Goal: Task Accomplishment & Management: Use online tool/utility

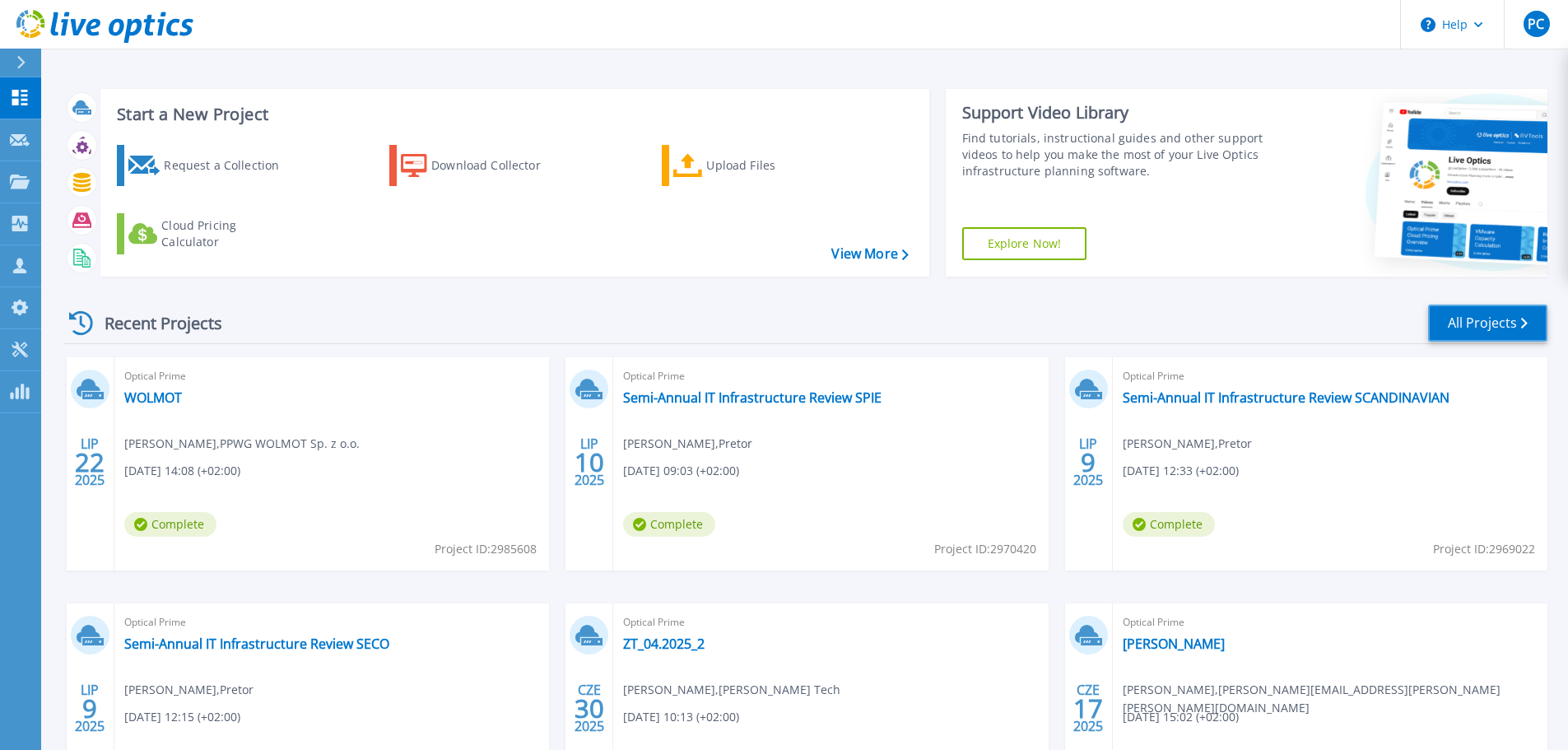
click at [1480, 330] on link "All Projects" at bounding box center [1487, 323] width 119 height 37
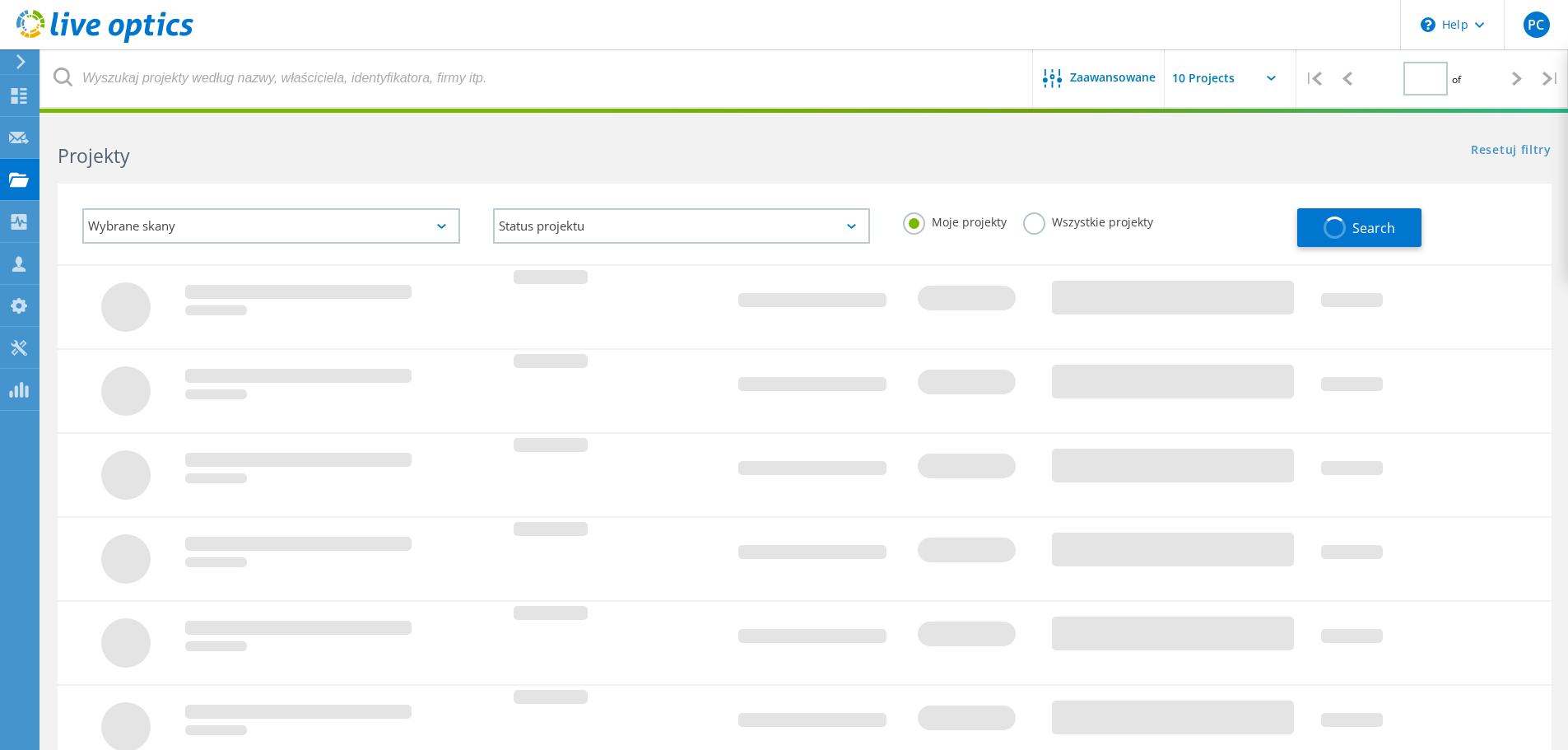
type input "1"
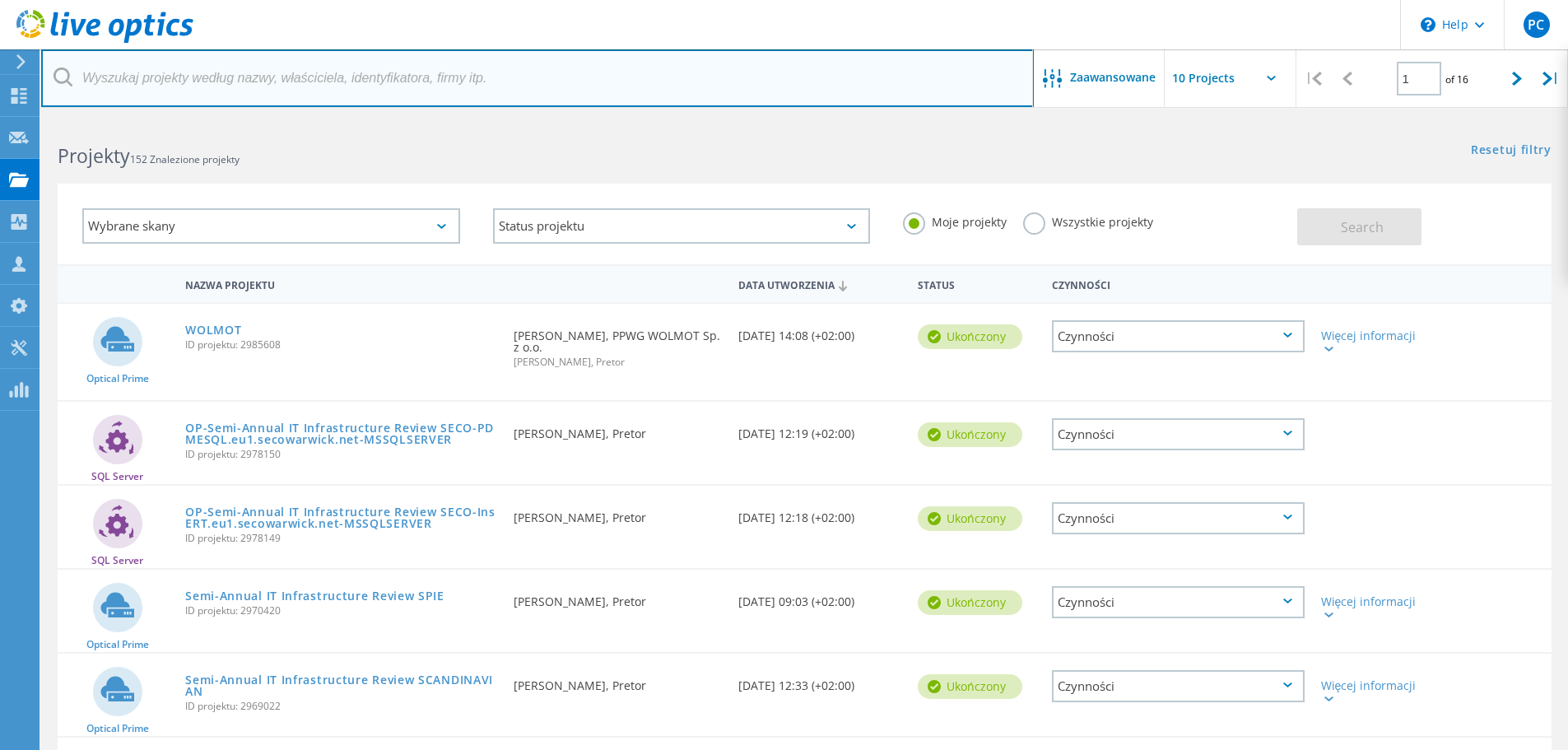
click at [283, 67] on input "text" at bounding box center [537, 78] width 992 height 57
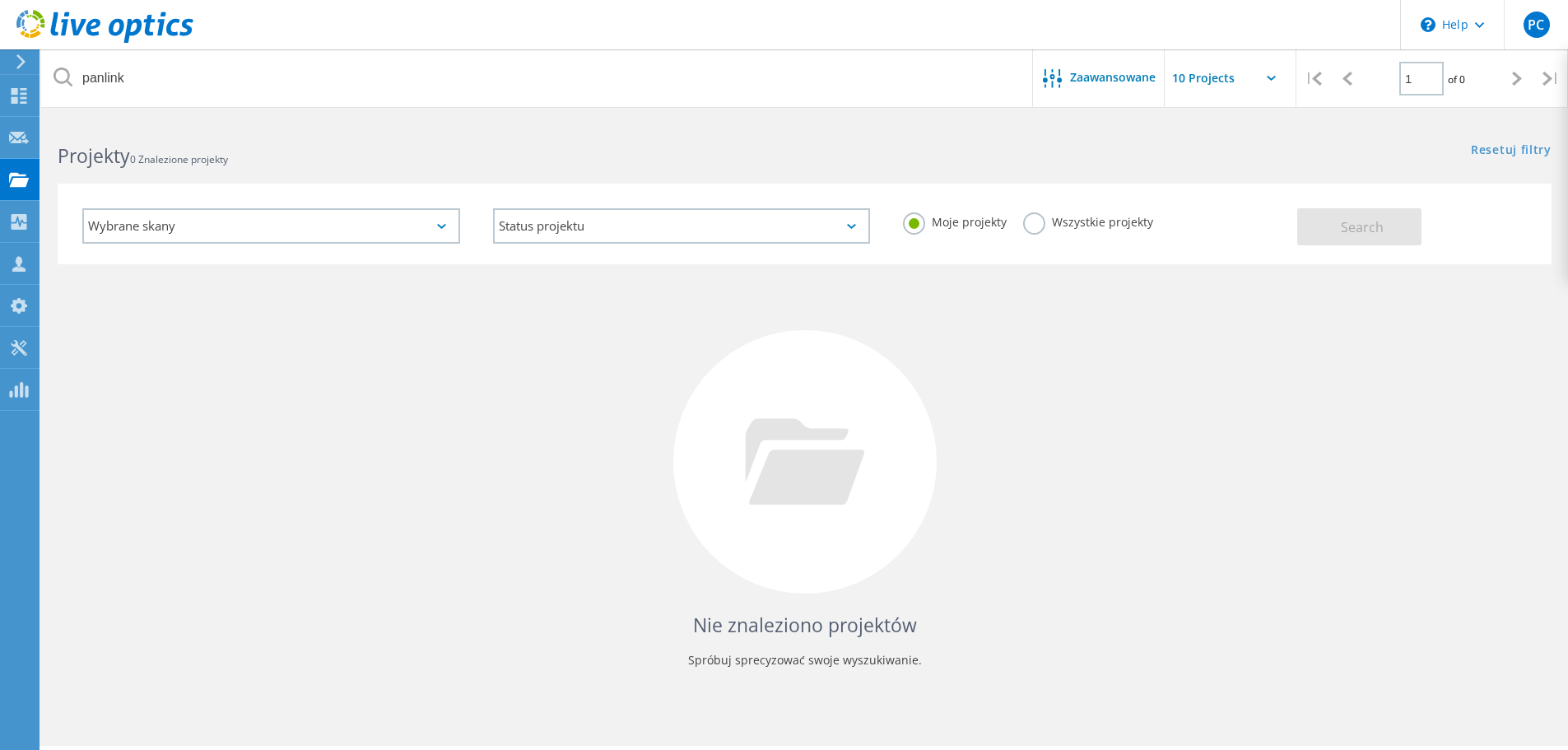
click at [1028, 228] on label "Wszystkie projekty" at bounding box center [1089, 220] width 130 height 16
click at [0, 0] on input "Wszystkie projekty" at bounding box center [0, 0] width 0 height 0
click at [1340, 236] on button "Search" at bounding box center [1359, 226] width 124 height 37
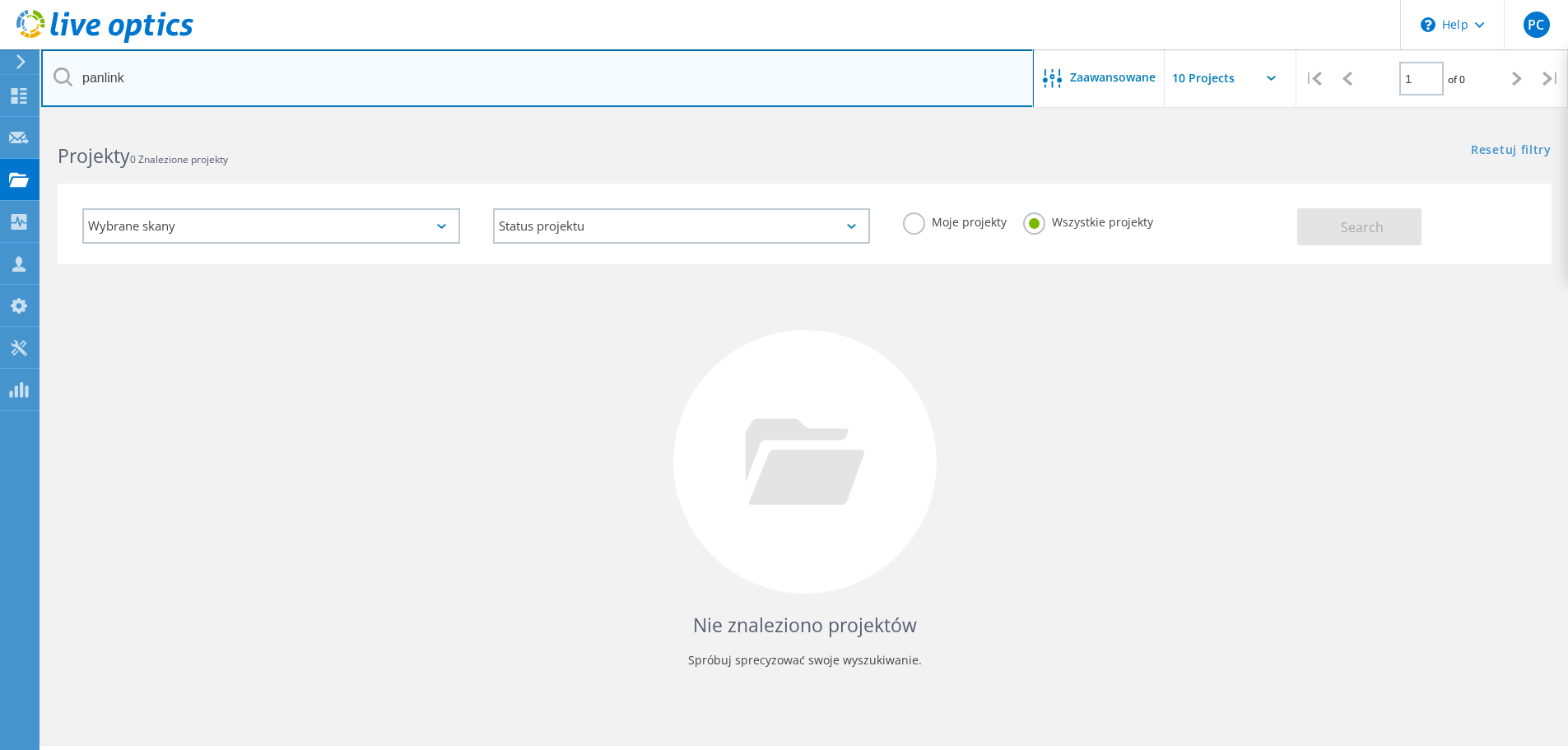
click at [527, 94] on input "panlink" at bounding box center [537, 78] width 992 height 57
drag, startPoint x: 290, startPoint y: 90, endPoint x: 0, endPoint y: 63, distance: 291.3
click at [0, 119] on div "\n Help Explore Helpful Articles Contact Support PC Członek zespołu partnera w …" at bounding box center [784, 457] width 1568 height 676
drag, startPoint x: 147, startPoint y: 72, endPoint x: 70, endPoint y: 84, distance: 77.9
click at [70, 84] on div "panlink" at bounding box center [537, 78] width 992 height 57
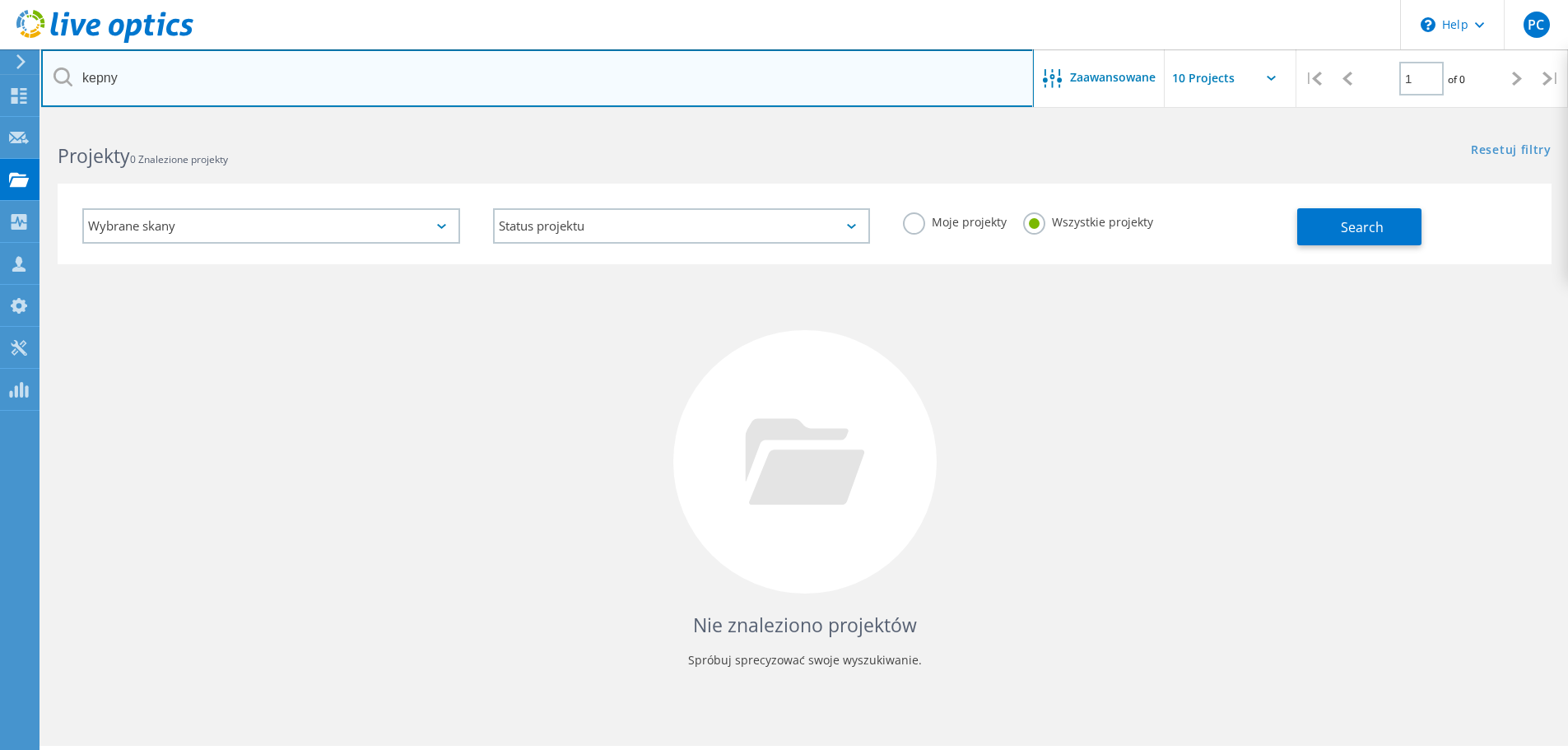
type input "kepny"
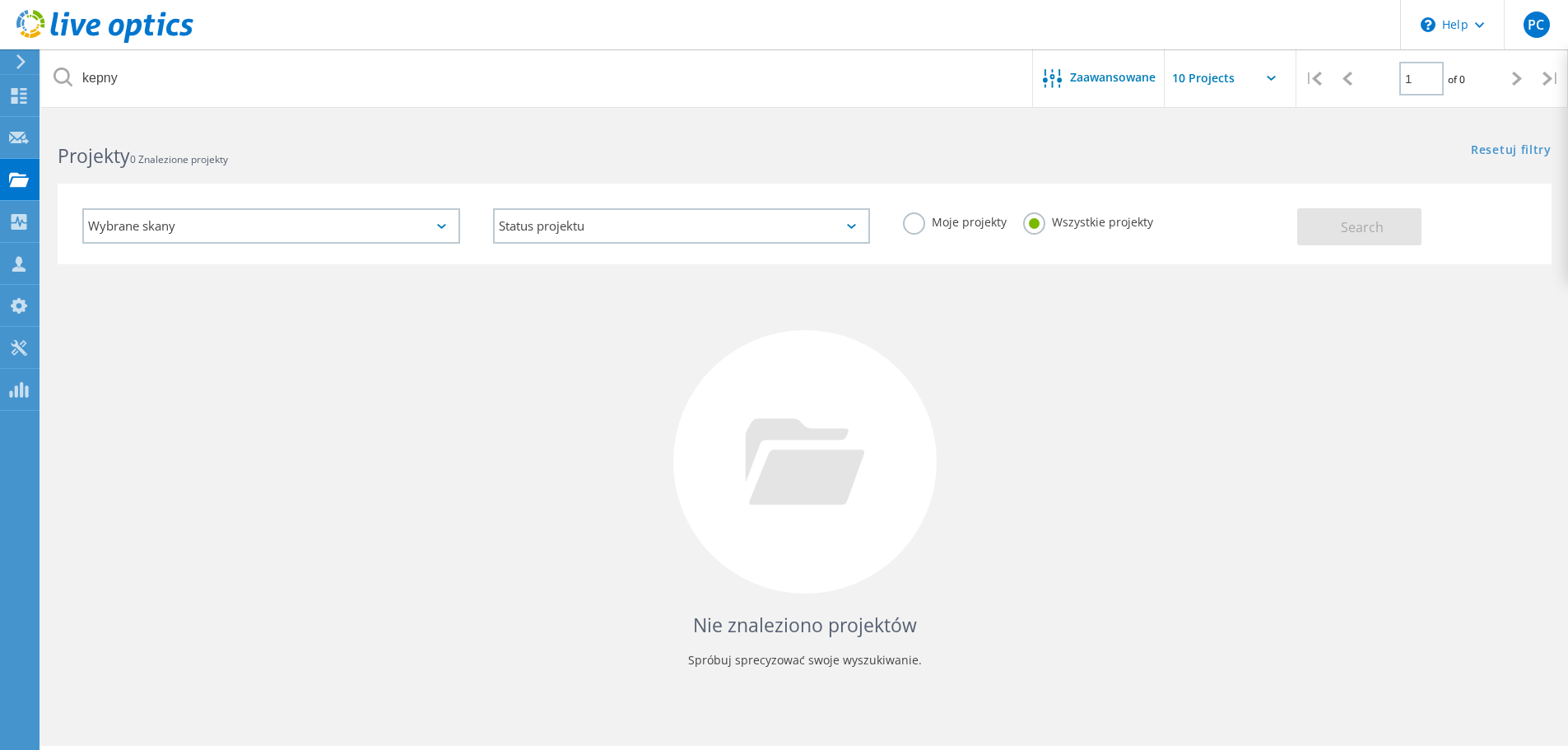
click at [1016, 397] on div "Nie znaleziono projektów Spróbuj sprecyzować swoje wyszukiwanie." at bounding box center [804, 477] width 1494 height 425
